Goal: Transaction & Acquisition: Purchase product/service

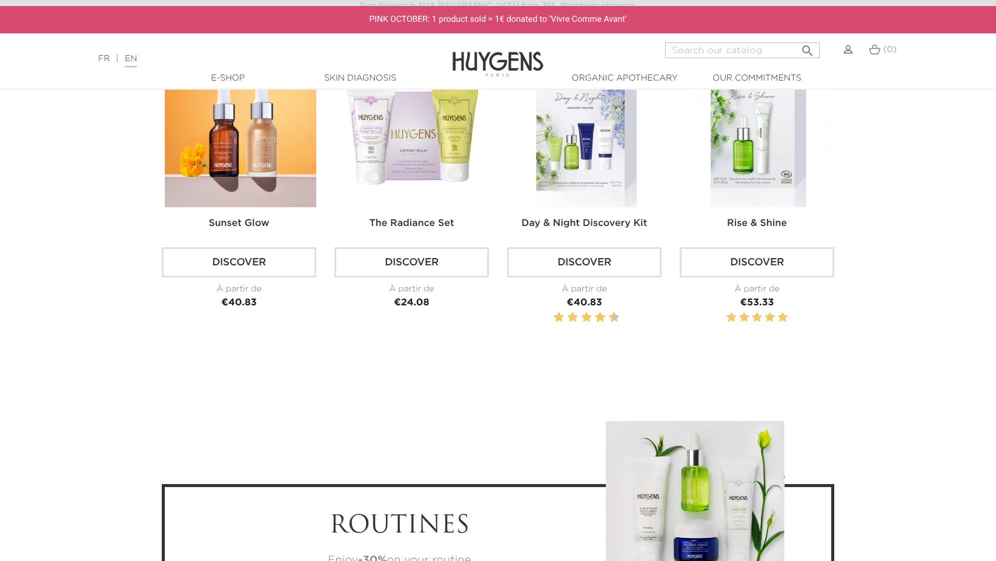
scroll to position [3771, 0]
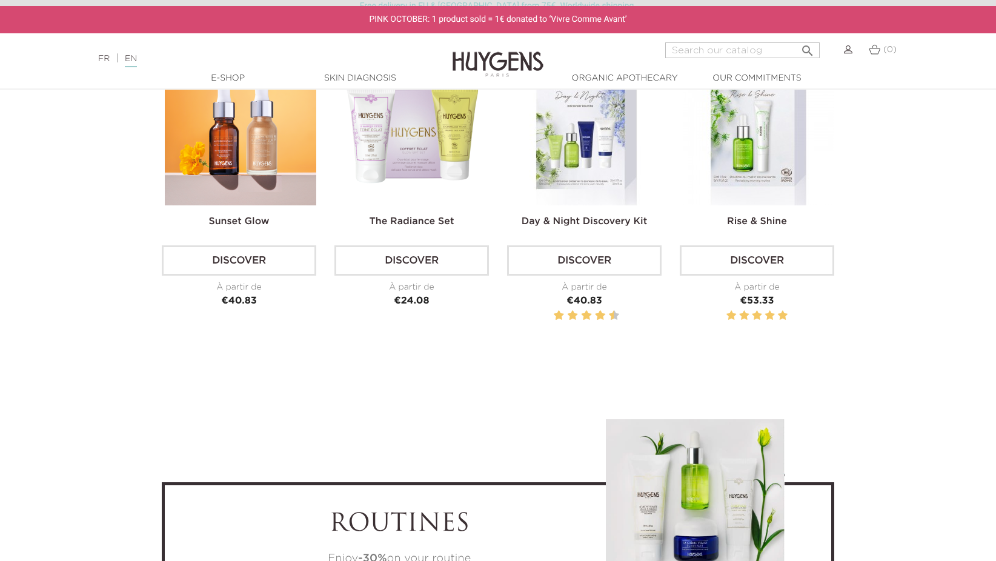
click at [406, 258] on link "Discover" at bounding box center [411, 260] width 155 height 30
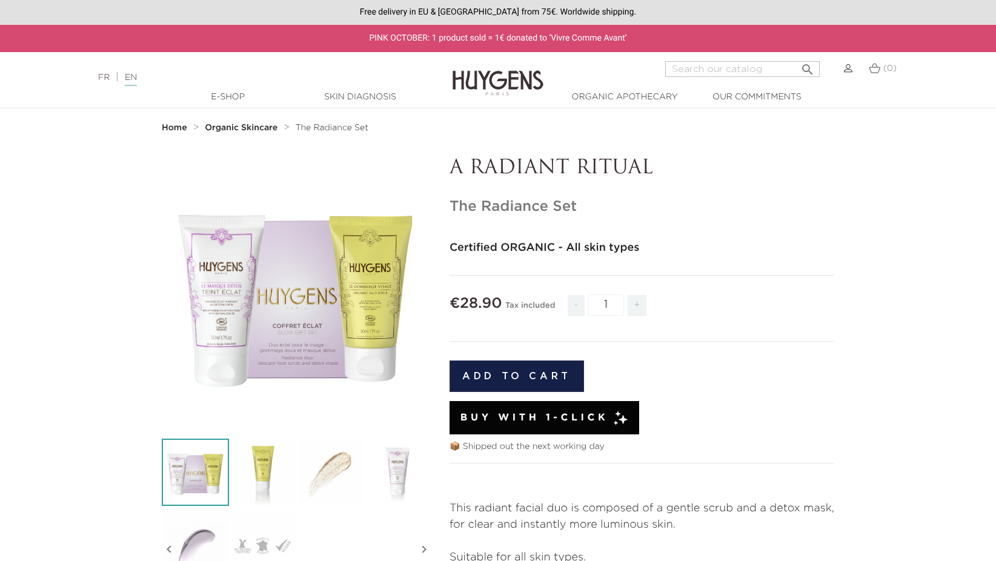
click at [549, 413] on span "Buy with 1-Click" at bounding box center [534, 418] width 148 height 15
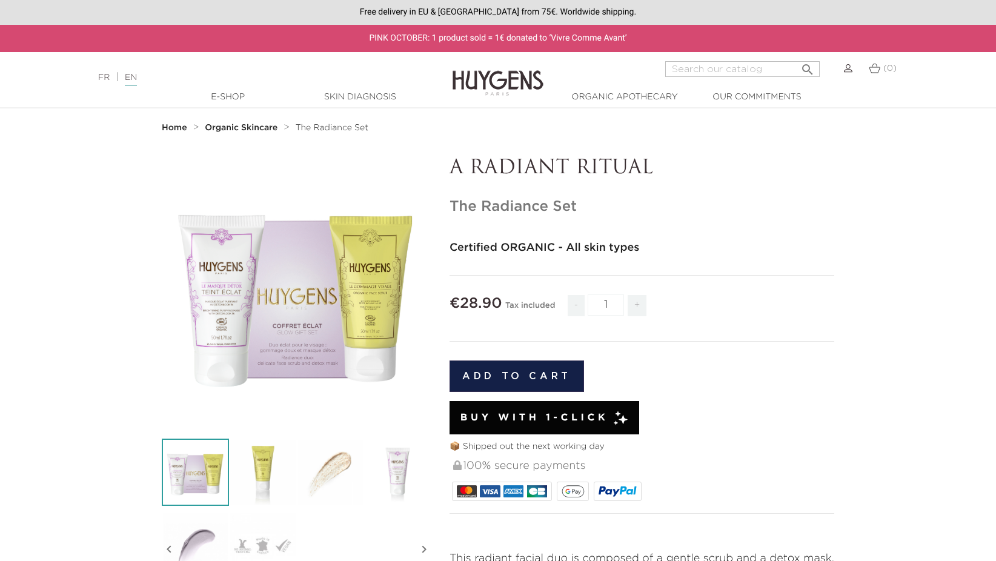
click at [527, 377] on button "Add to cart" at bounding box center [517, 377] width 135 height 32
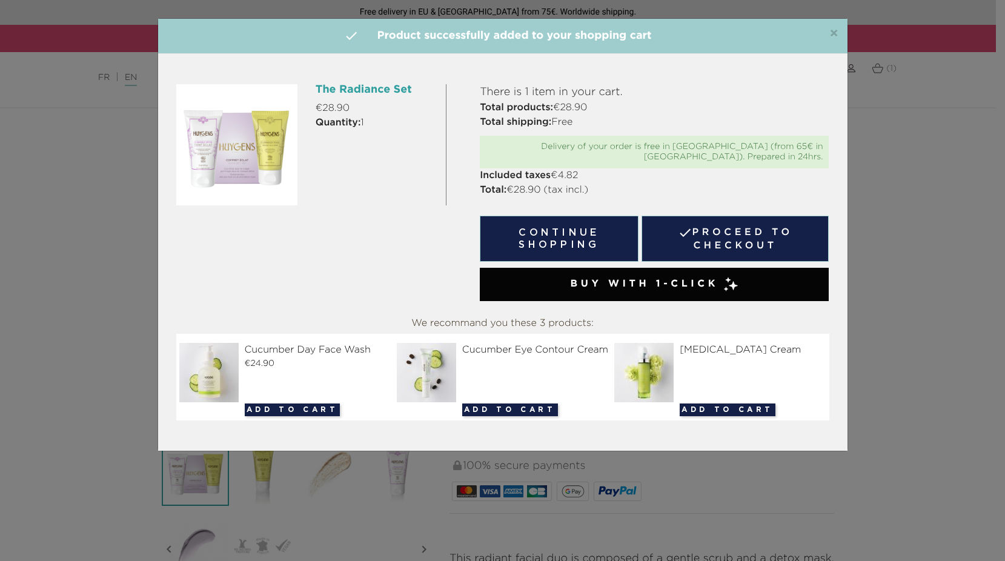
click at [705, 228] on link " Proceed to checkout" at bounding box center [736, 239] width 188 height 46
